Goal: Information Seeking & Learning: Understand process/instructions

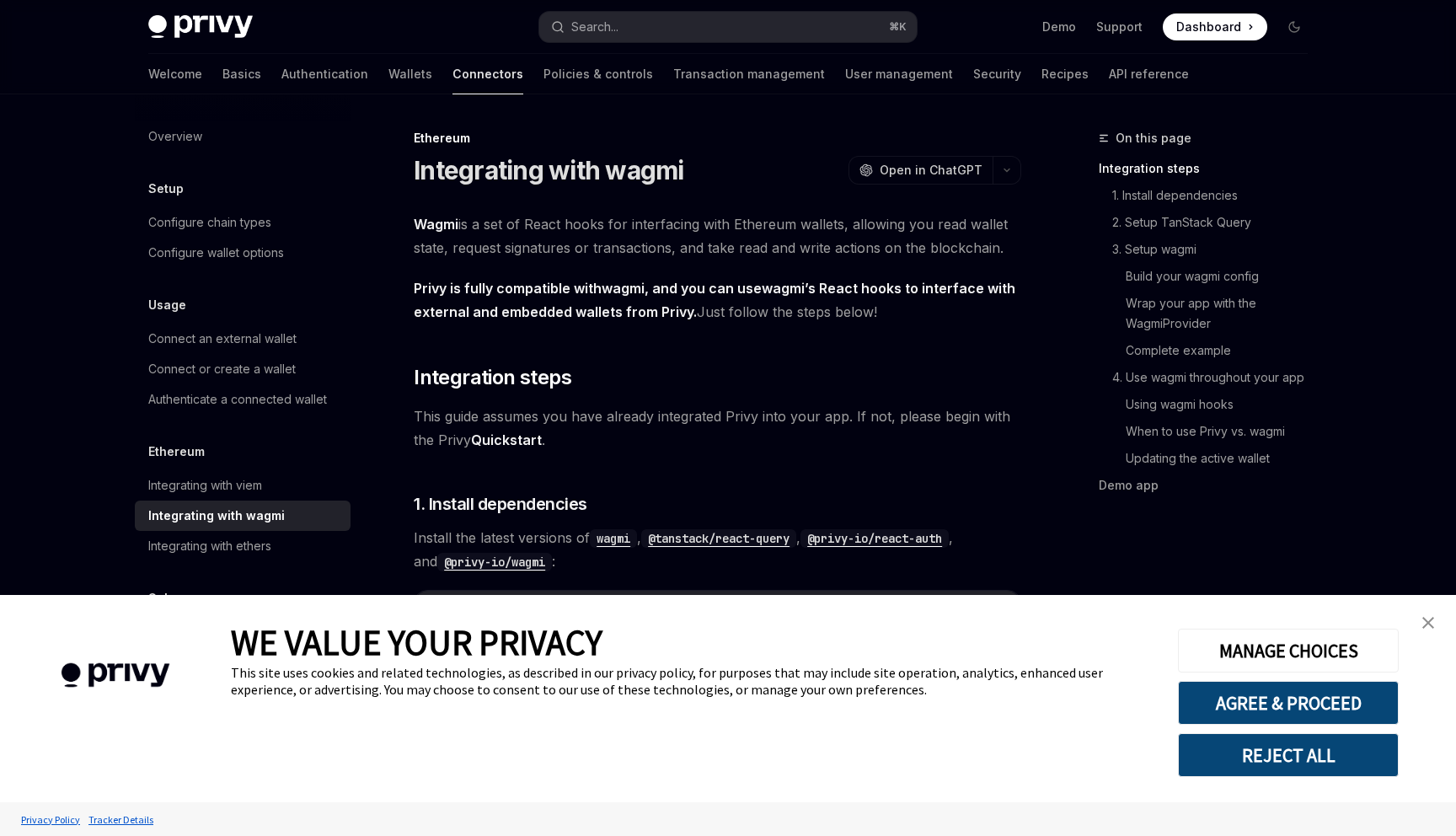
type textarea "*"
click at [1425, 618] on img "close banner" at bounding box center [1428, 622] width 12 height 12
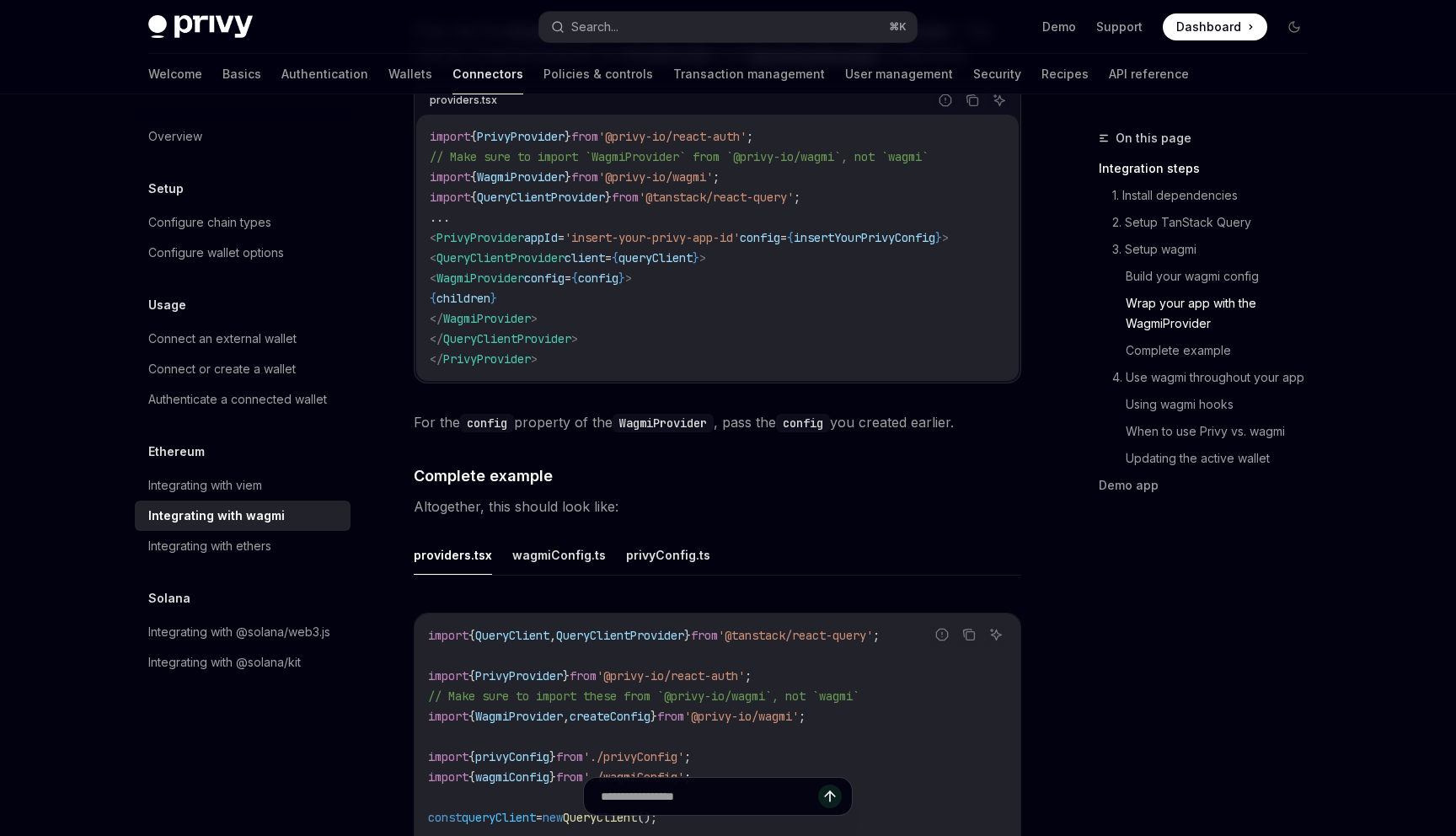
scroll to position [2665, 0]
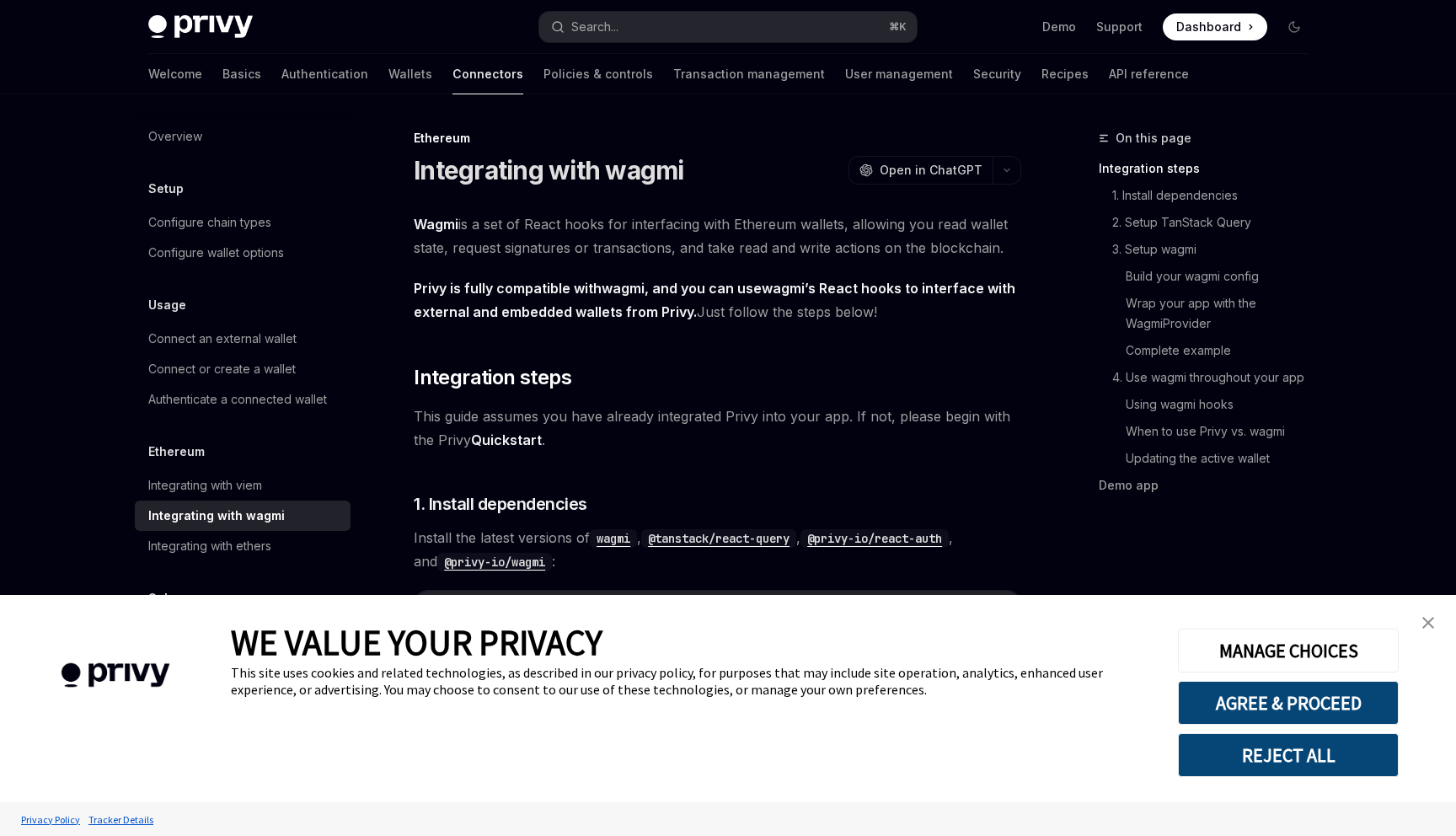
click at [1420, 618] on link "close banner" at bounding box center [1428, 622] width 34 height 34
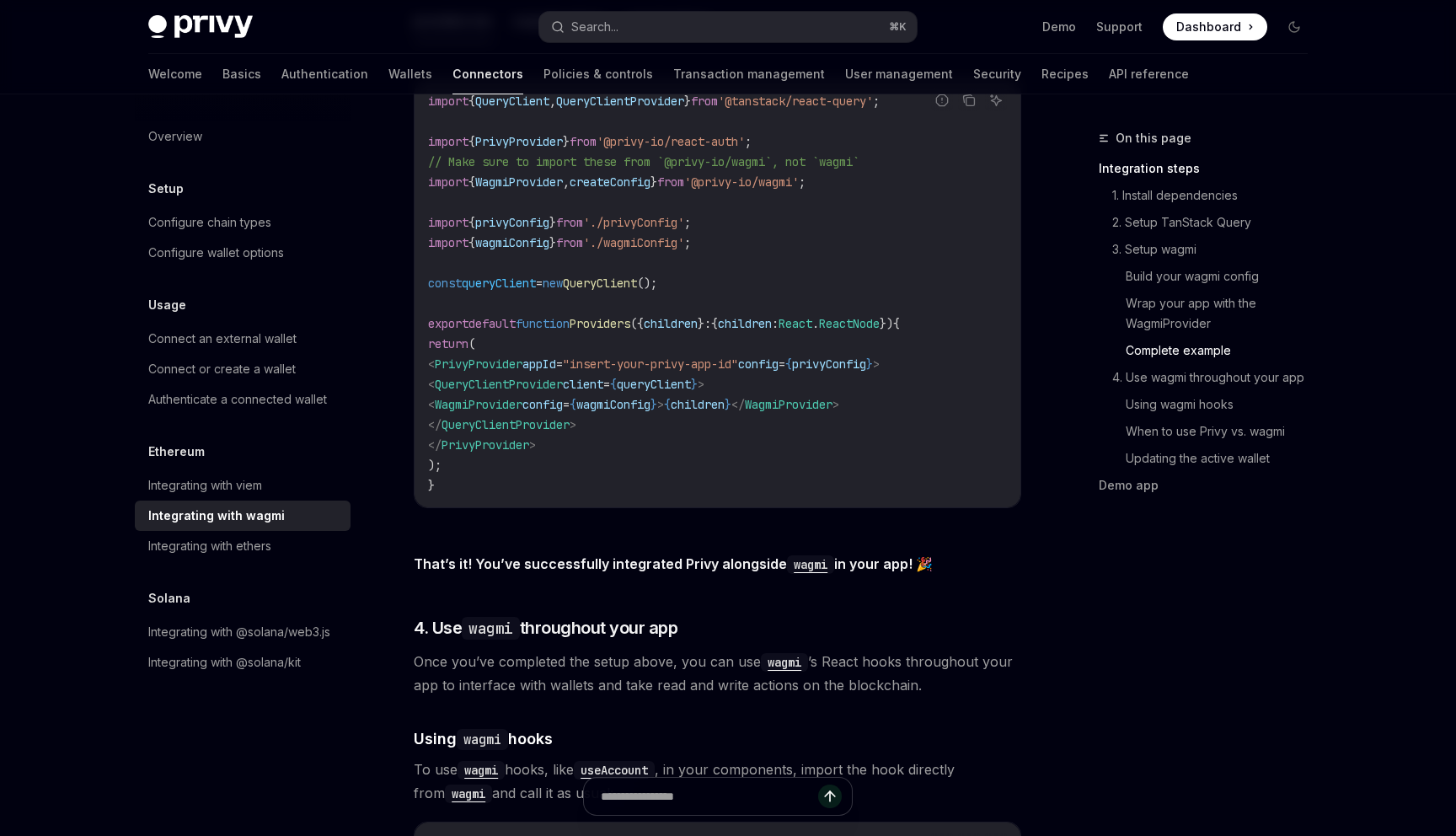
scroll to position [3199, 0]
click at [579, 673] on span "Once you’ve completed the setup above, you can use wagmi ’s React hooks through…" at bounding box center [717, 672] width 607 height 47
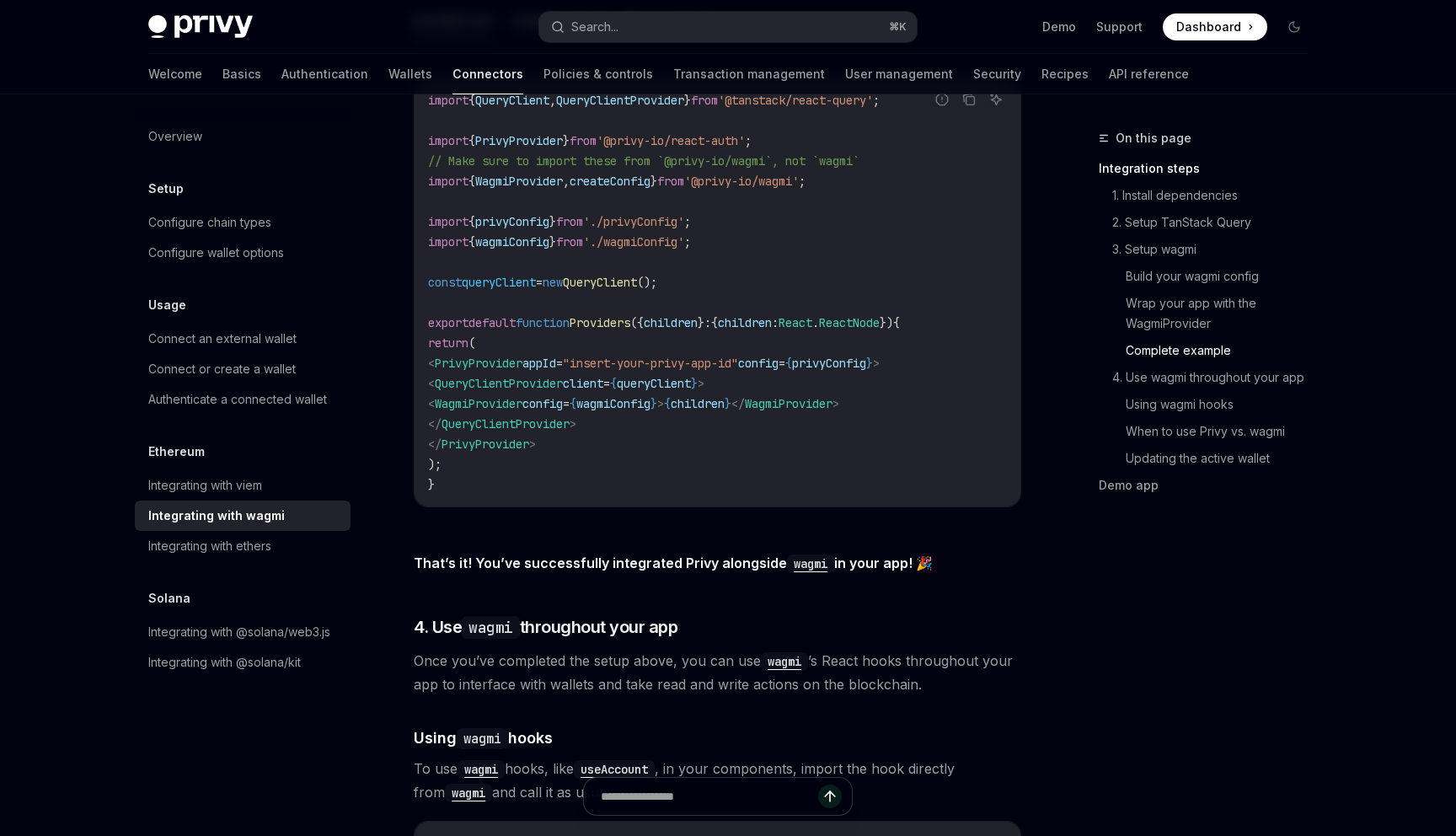
click at [579, 673] on span "Once you’ve completed the setup above, you can use wagmi ’s React hooks through…" at bounding box center [717, 672] width 607 height 47
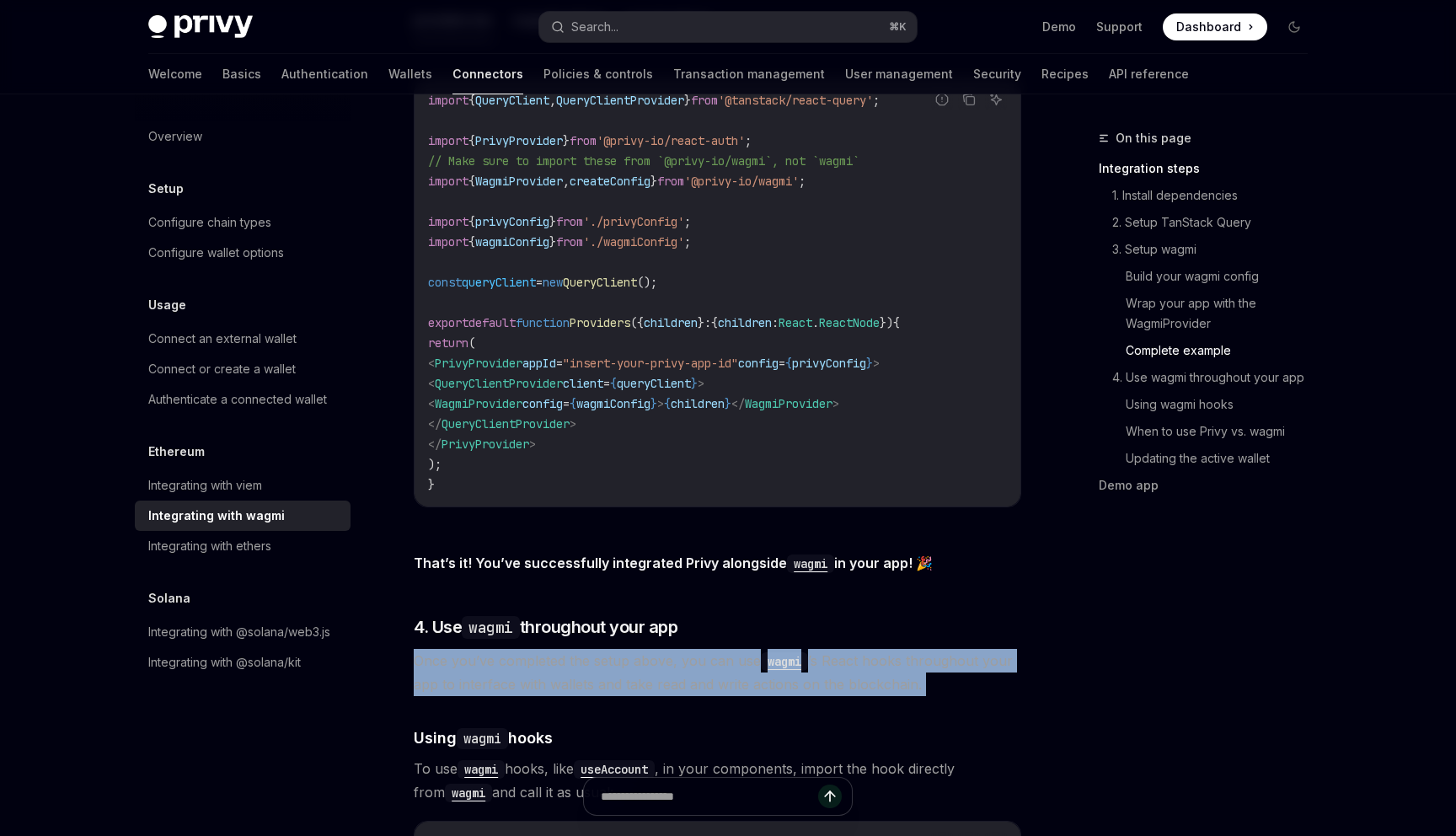
click at [605, 655] on span "Once you’ve completed the setup above, you can use wagmi ’s React hooks through…" at bounding box center [717, 672] width 607 height 47
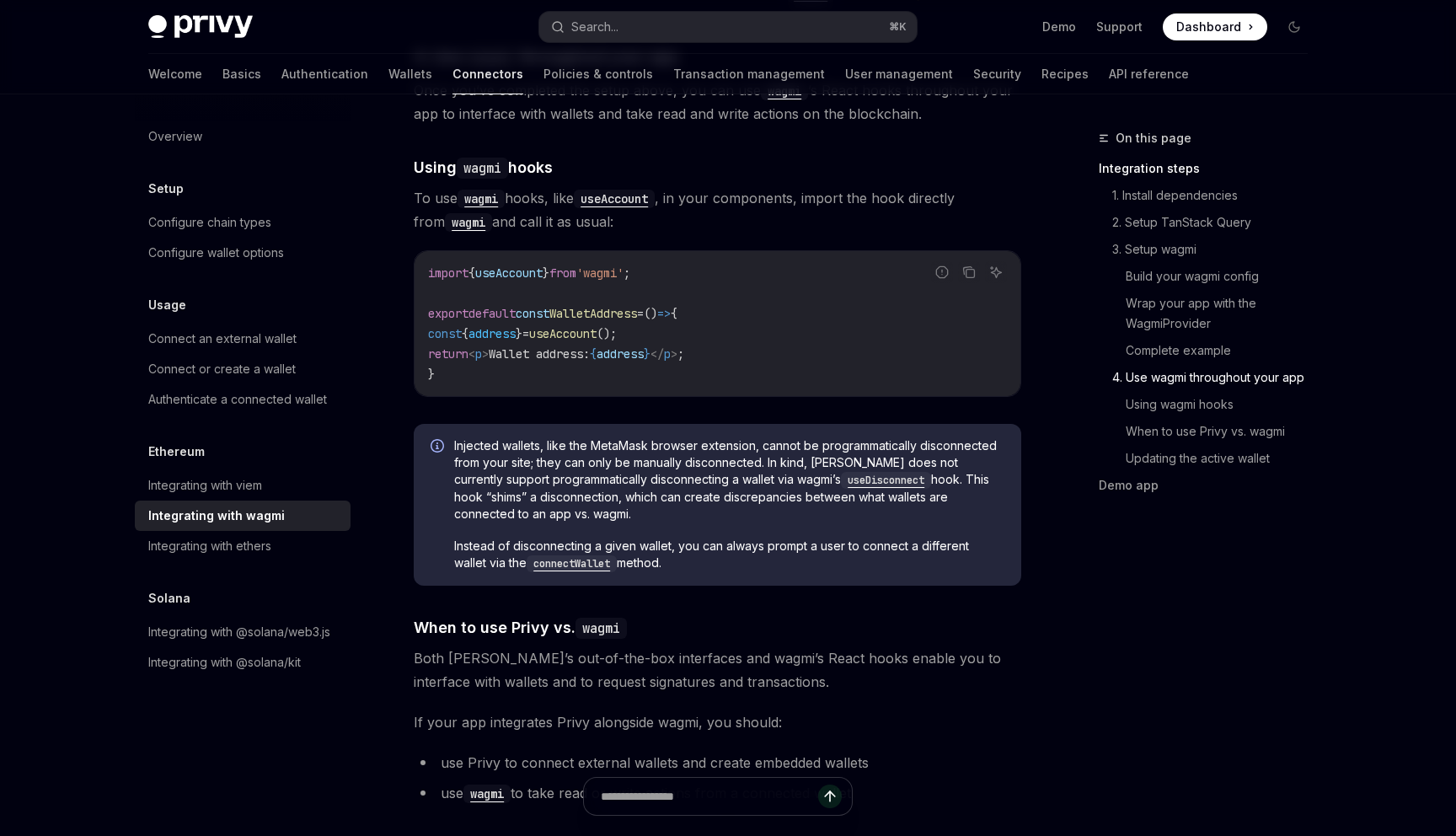
scroll to position [3770, 0]
